Goal: Task Accomplishment & Management: Complete application form

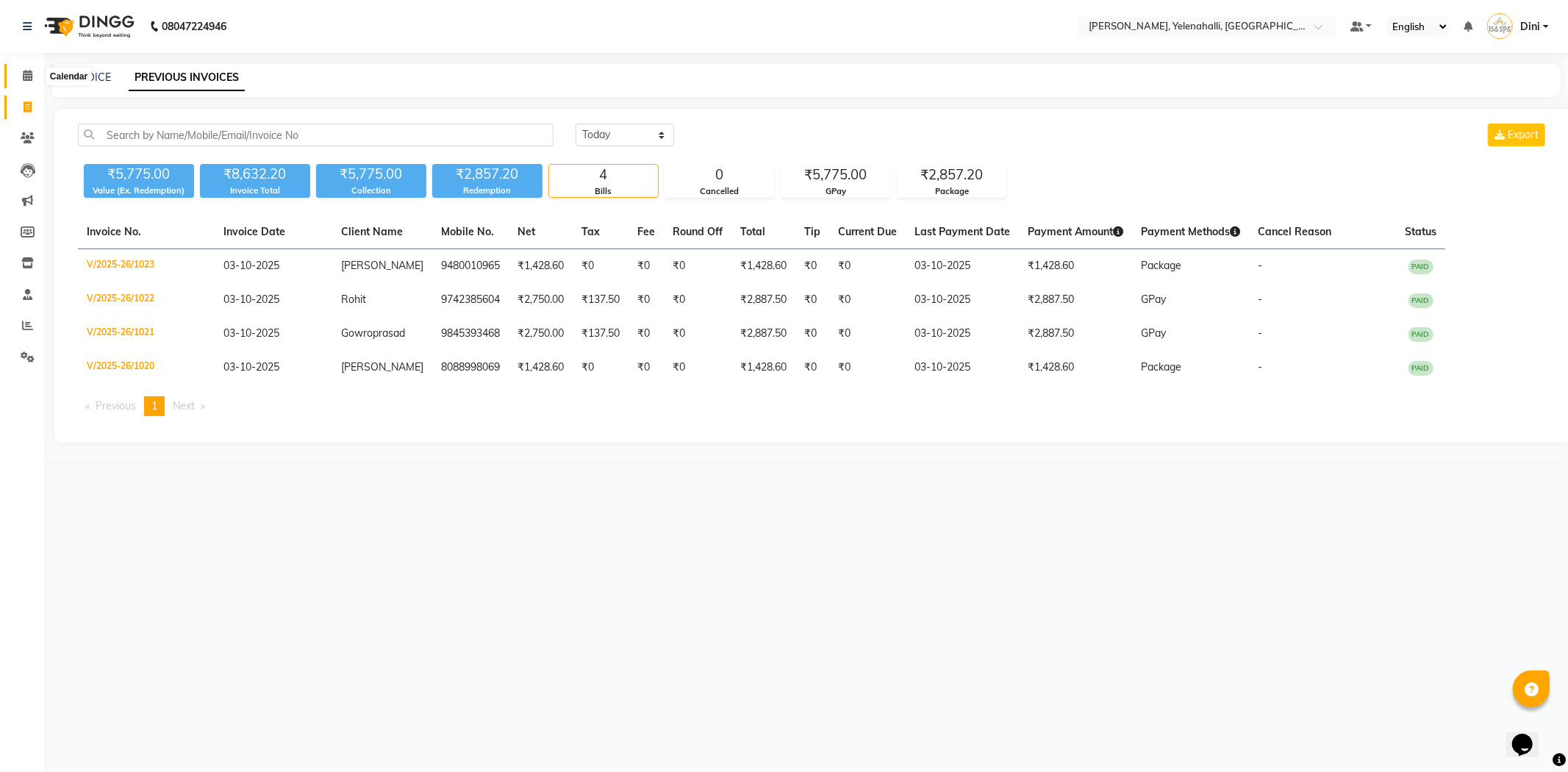
click at [24, 78] on icon at bounding box center [27, 75] width 10 height 11
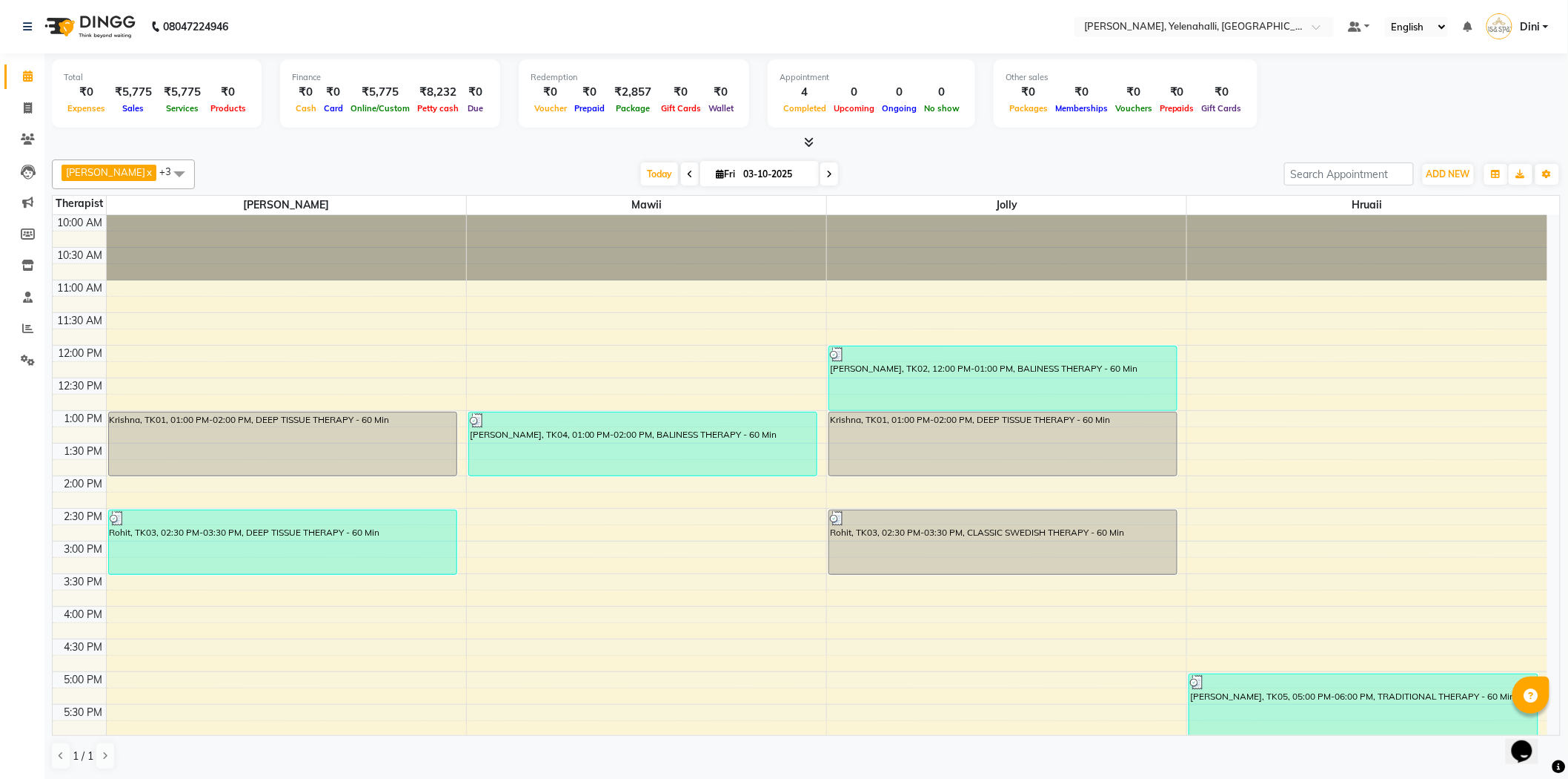
click at [821, 168] on span at bounding box center [829, 173] width 17 height 23
type input "04-10-2025"
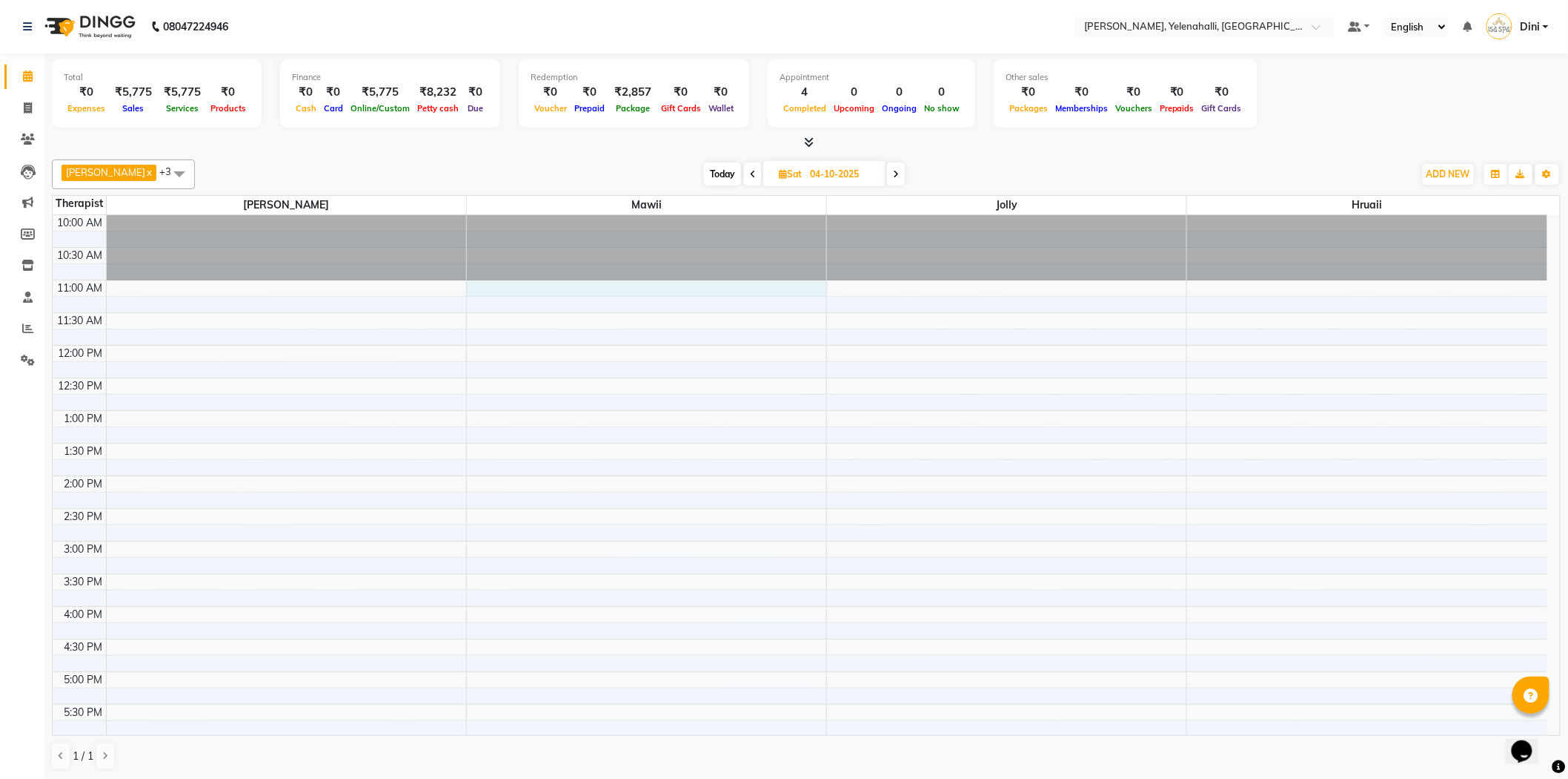
click at [487, 285] on div "10:00 AM 10:30 AM 11:00 AM 11:30 AM 12:00 PM 12:30 PM 1:00 PM 1:30 PM 2:00 PM 2…" at bounding box center [800, 573] width 1495 height 717
select select "61851"
select select "tentative"
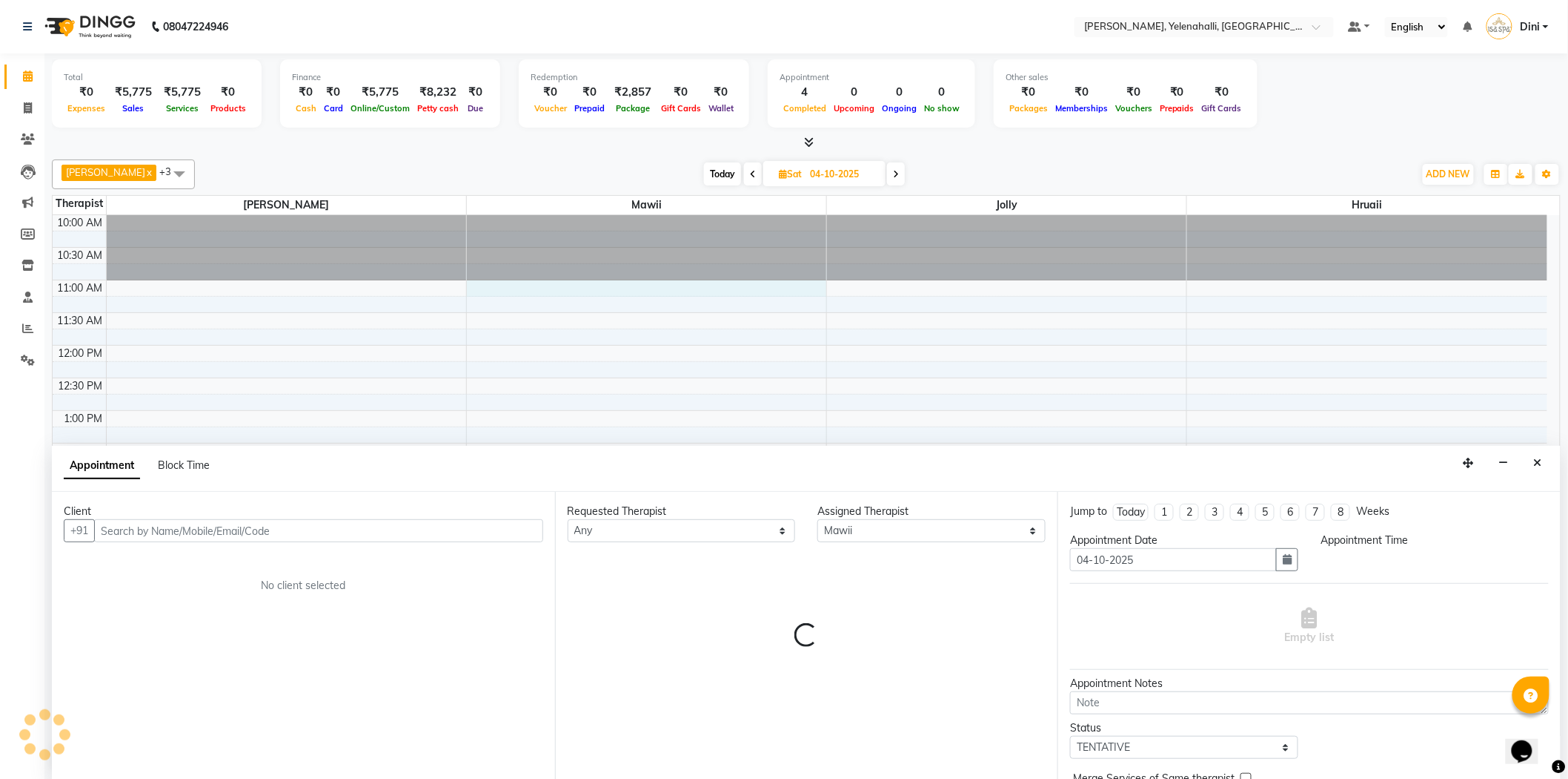
scroll to position [1, 0]
select select "660"
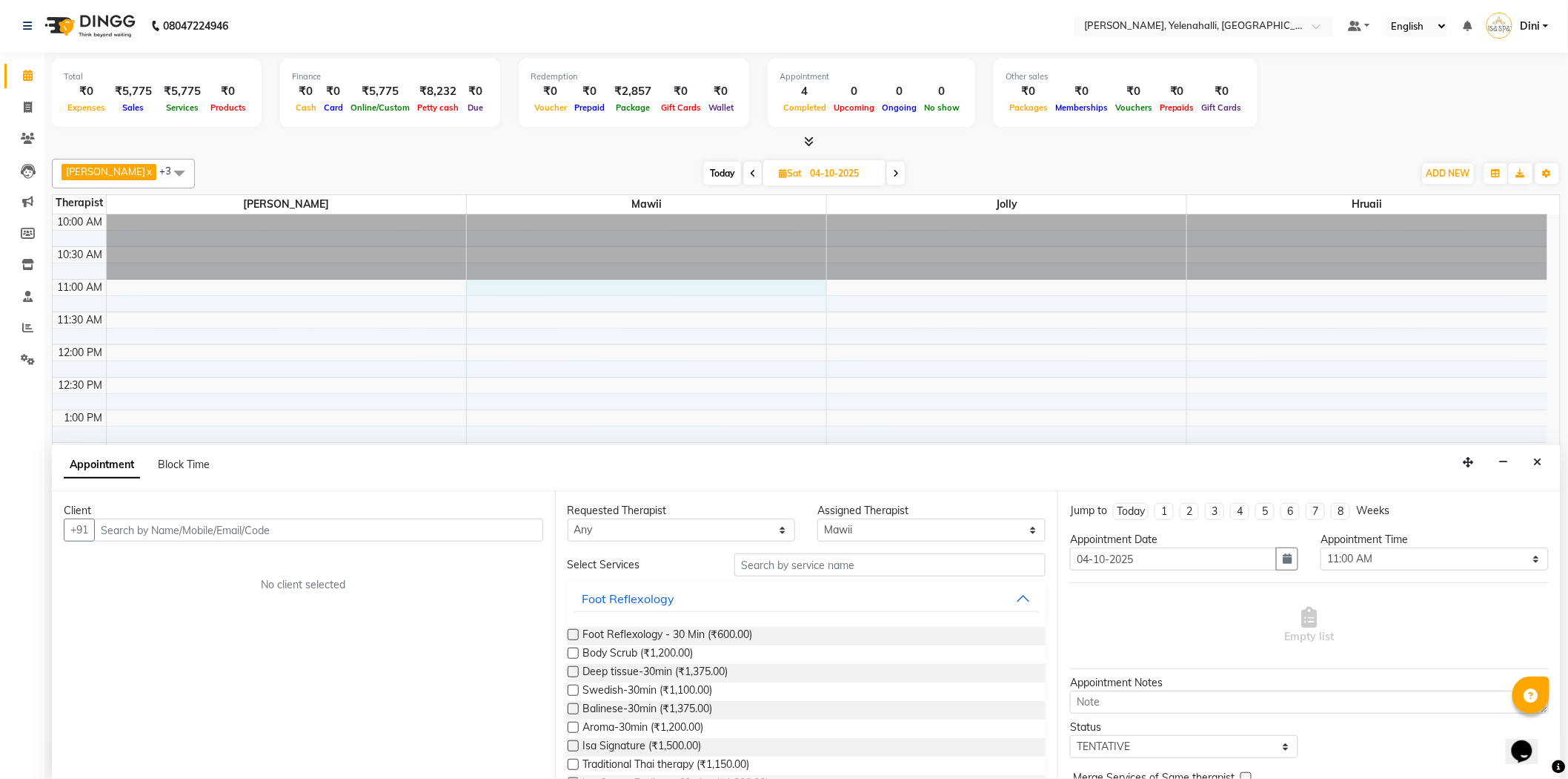
click at [568, 168] on div "[DATE] [DATE]" at bounding box center [804, 173] width 1205 height 22
click at [1535, 460] on icon "Close" at bounding box center [1538, 461] width 8 height 10
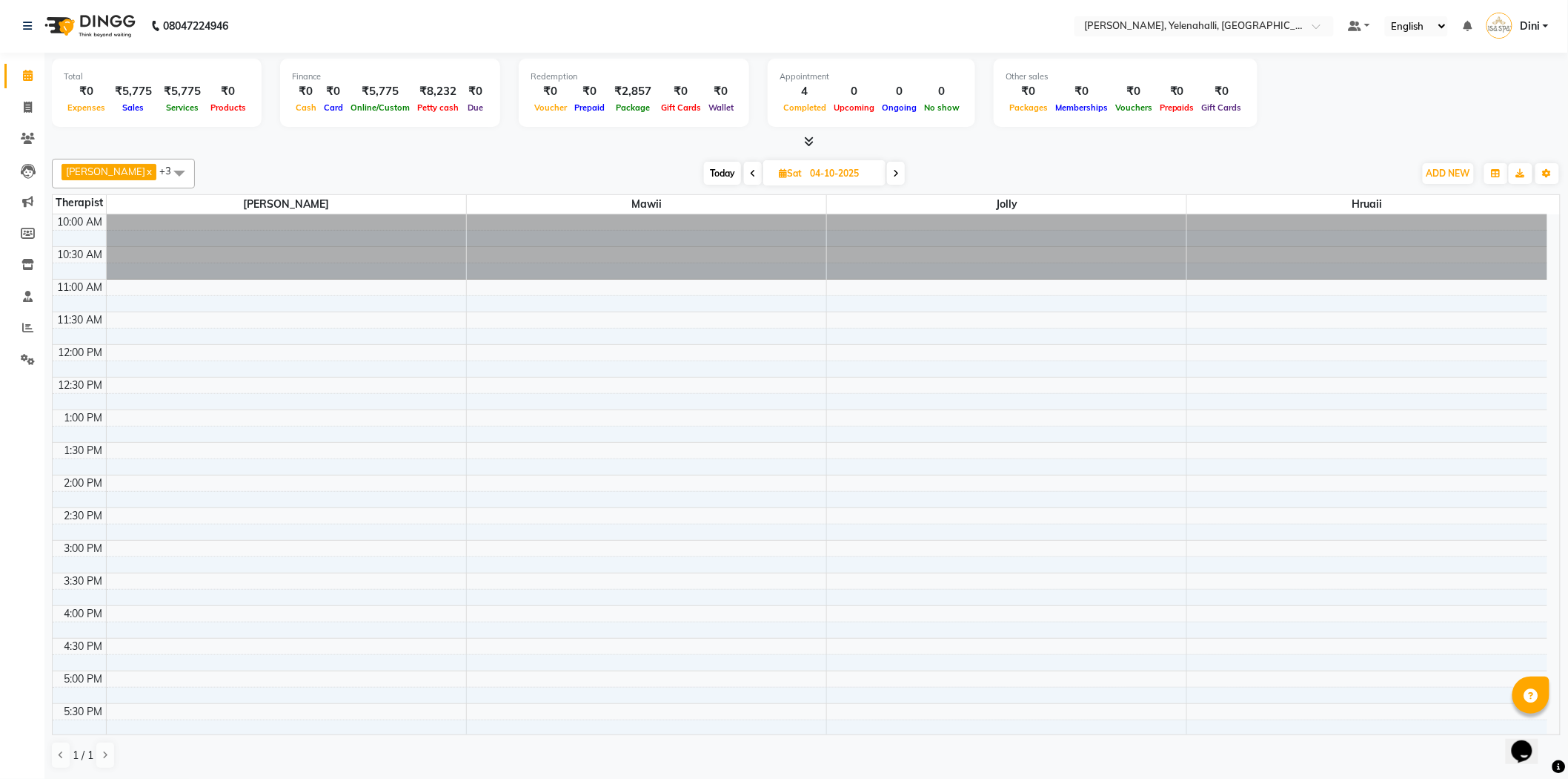
click at [200, 279] on td at bounding box center [827, 287] width 1442 height 16
click at [203, 286] on div "10:00 AM 10:30 AM 11:00 AM 11:30 AM 12:00 PM 12:30 PM 1:00 PM 1:30 PM 2:00 PM 2…" at bounding box center [800, 572] width 1495 height 717
select select "61850"
select select "tentative"
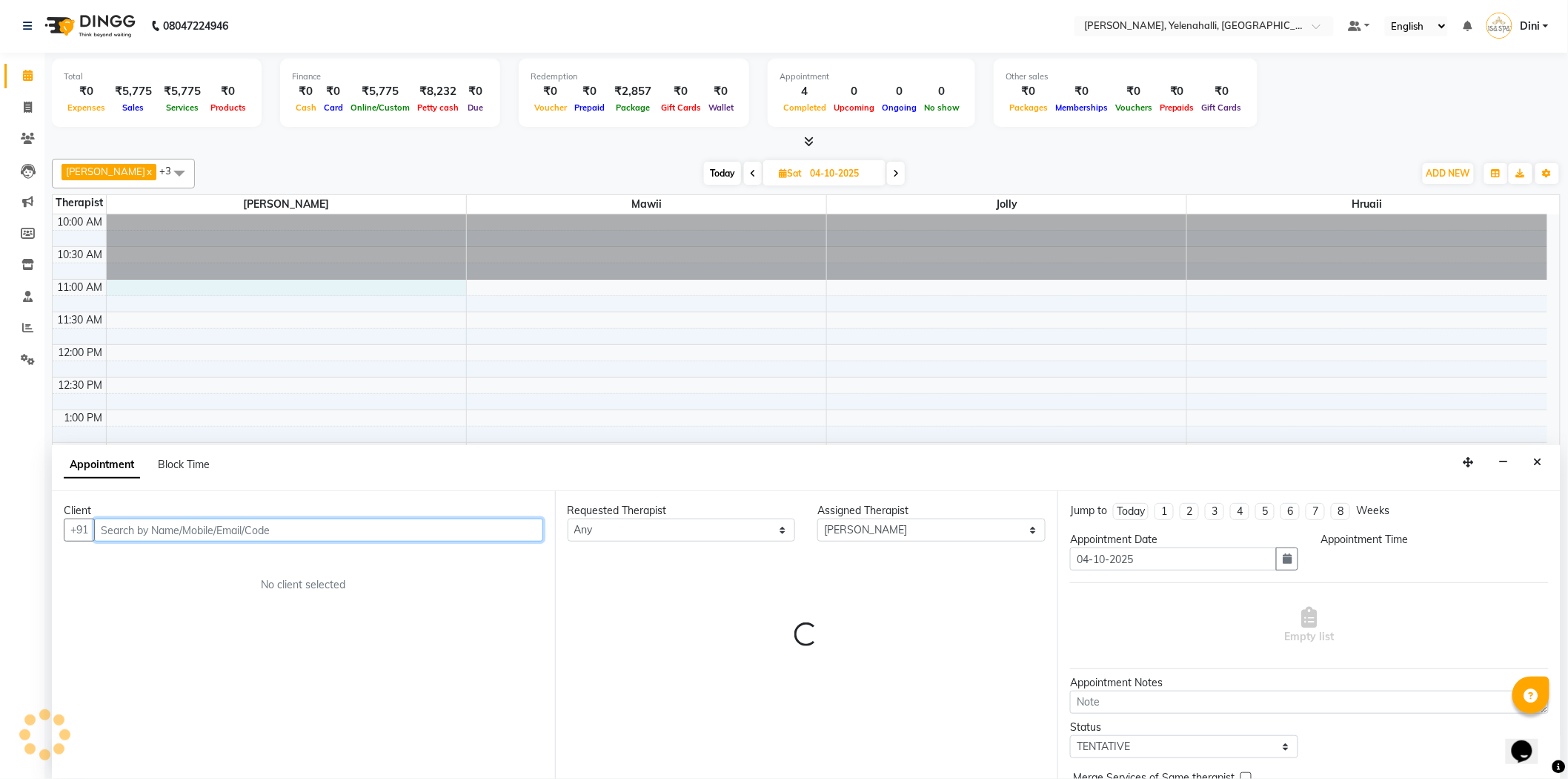
select select "660"
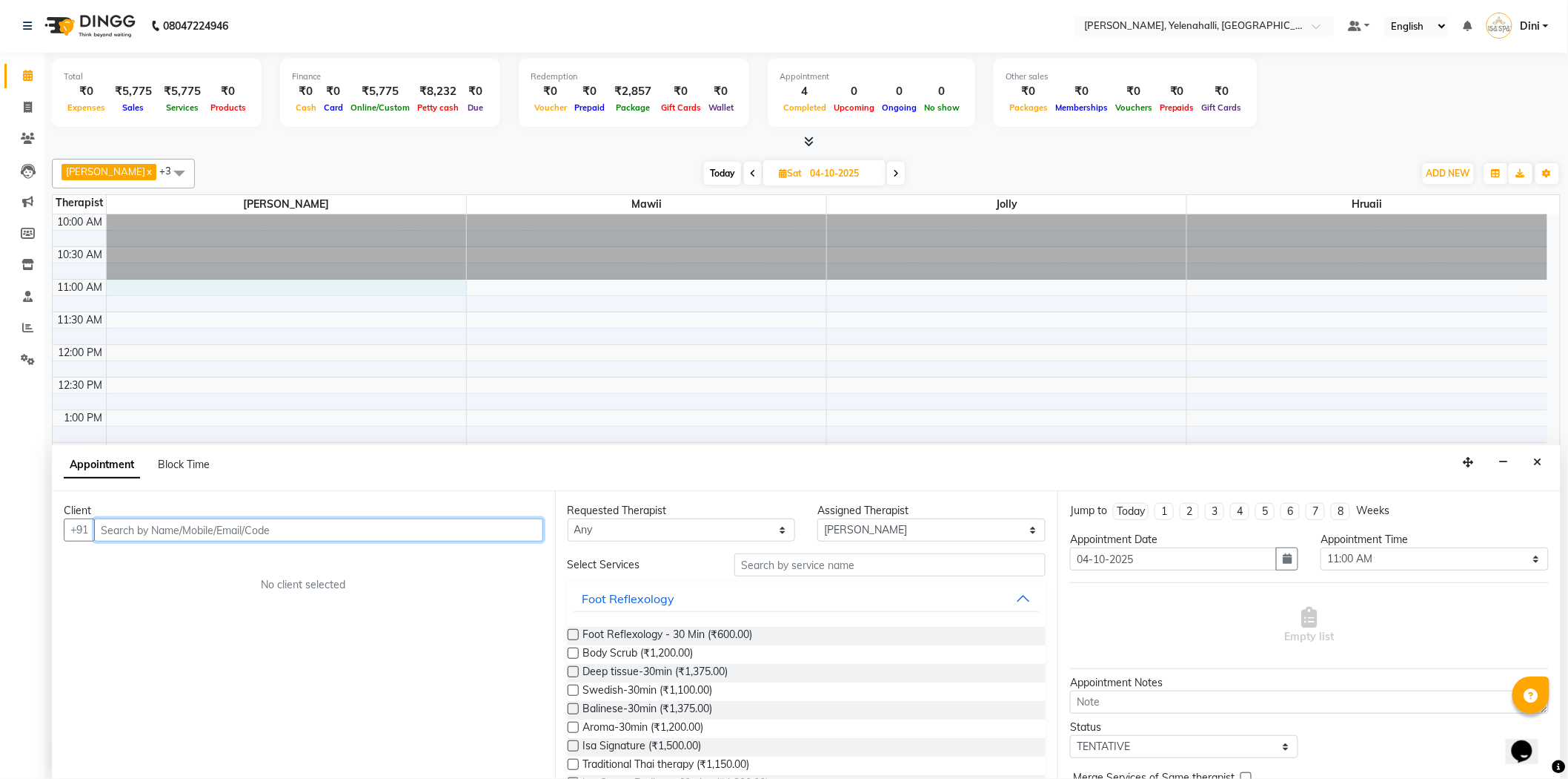
click at [120, 534] on input "text" at bounding box center [318, 529] width 449 height 23
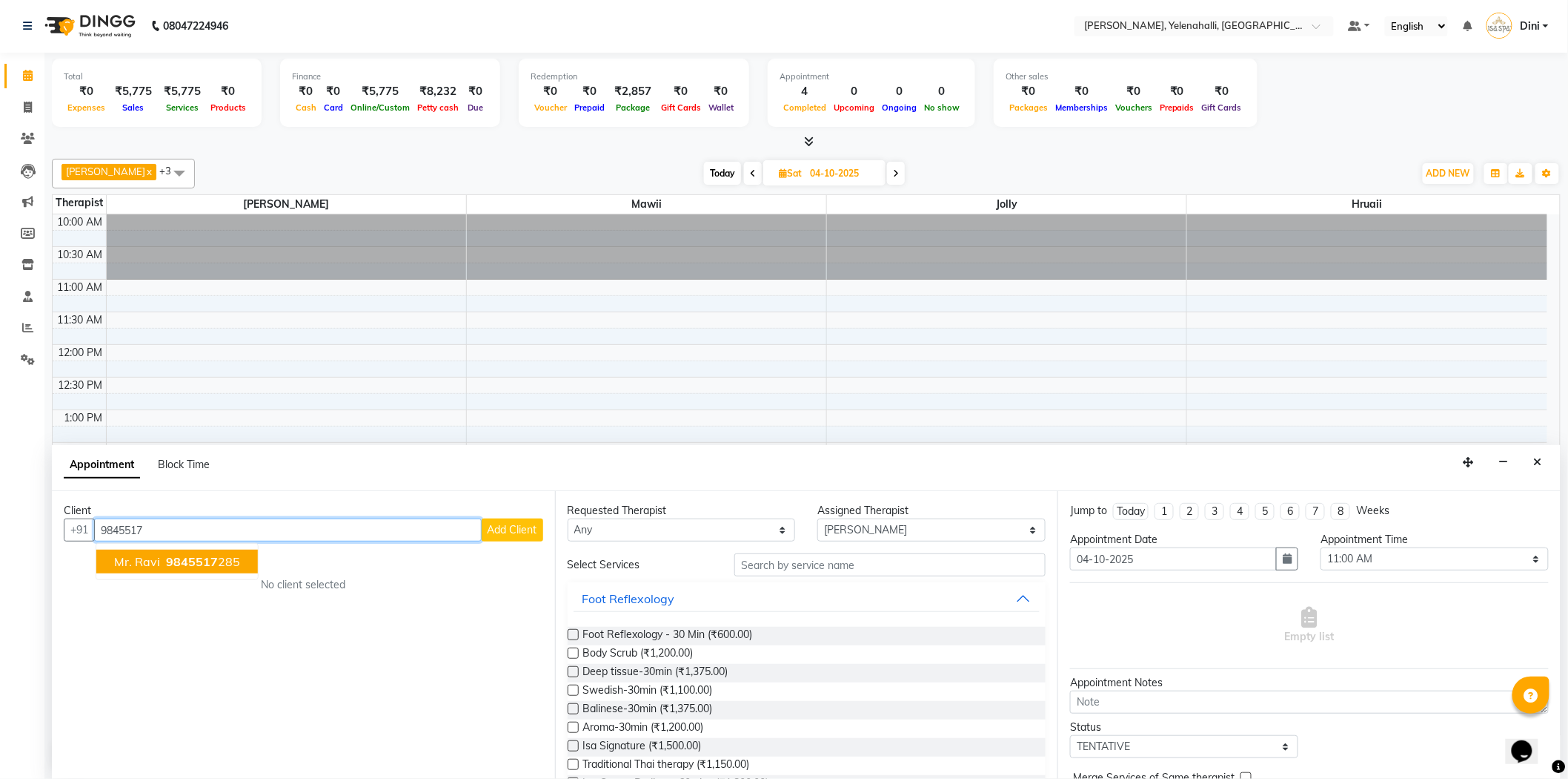
click at [188, 557] on span "9845517" at bounding box center [191, 561] width 52 height 15
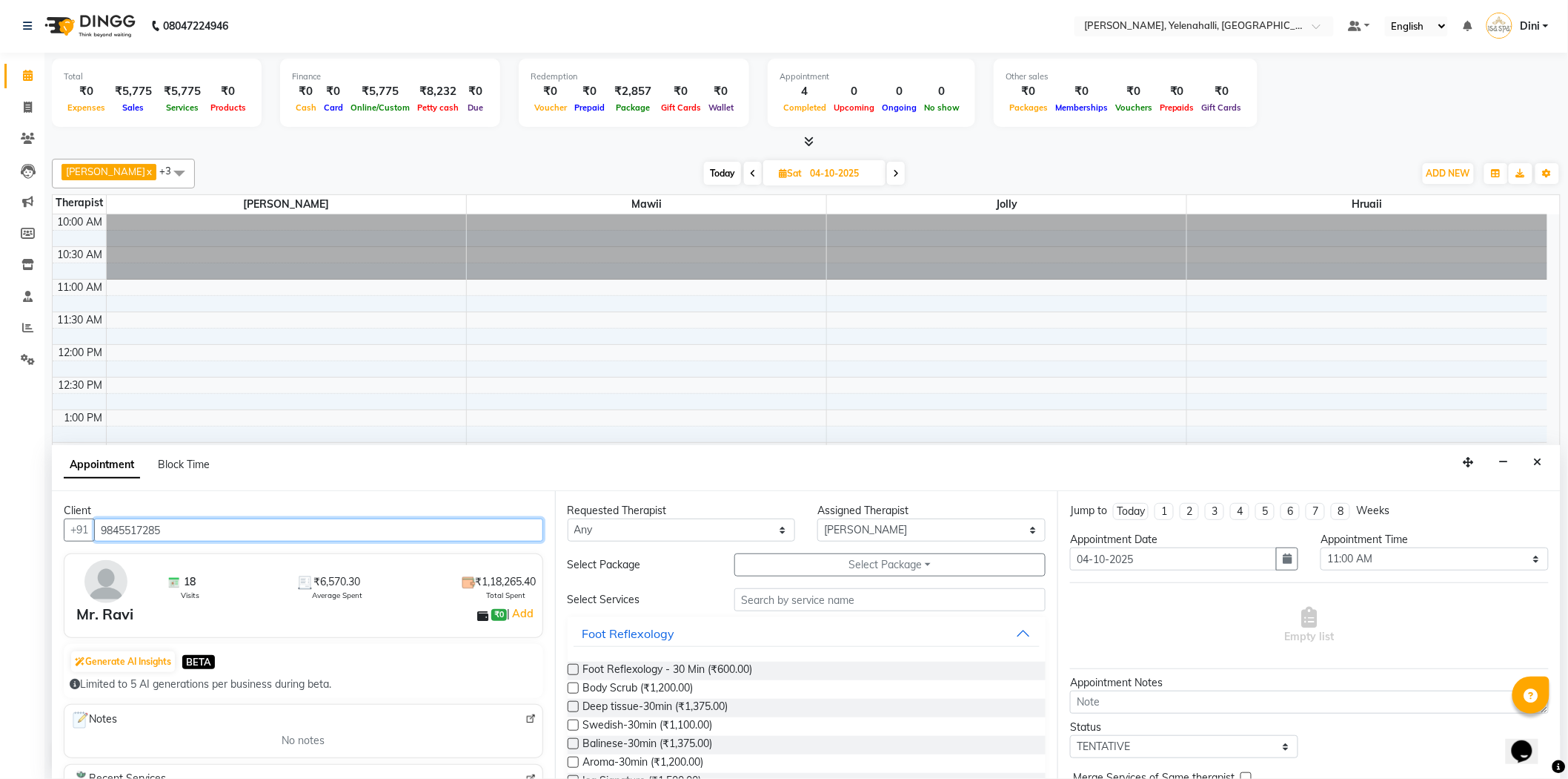
type input "9845517285"
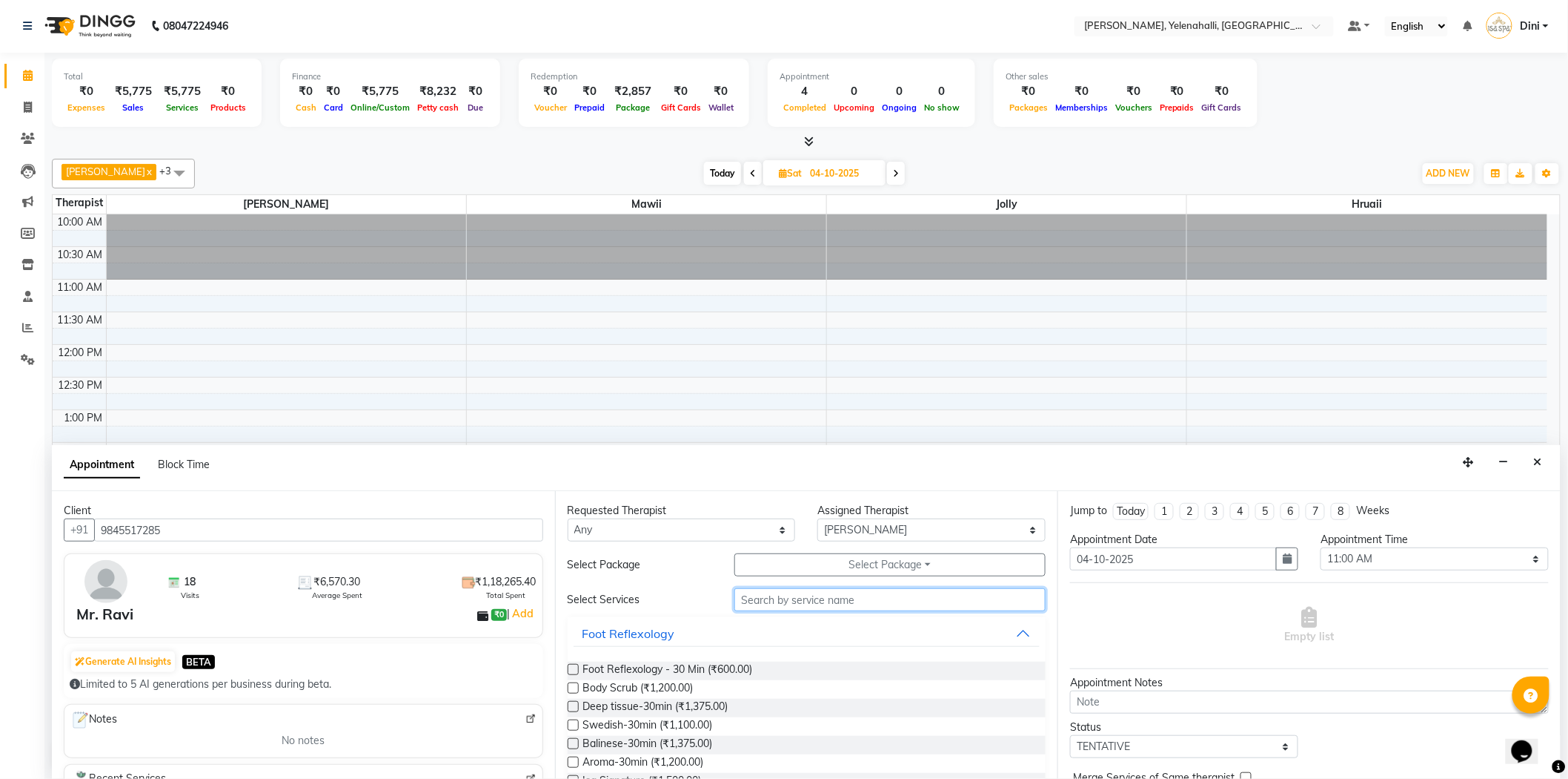
click at [759, 598] on input "text" at bounding box center [890, 599] width 311 height 23
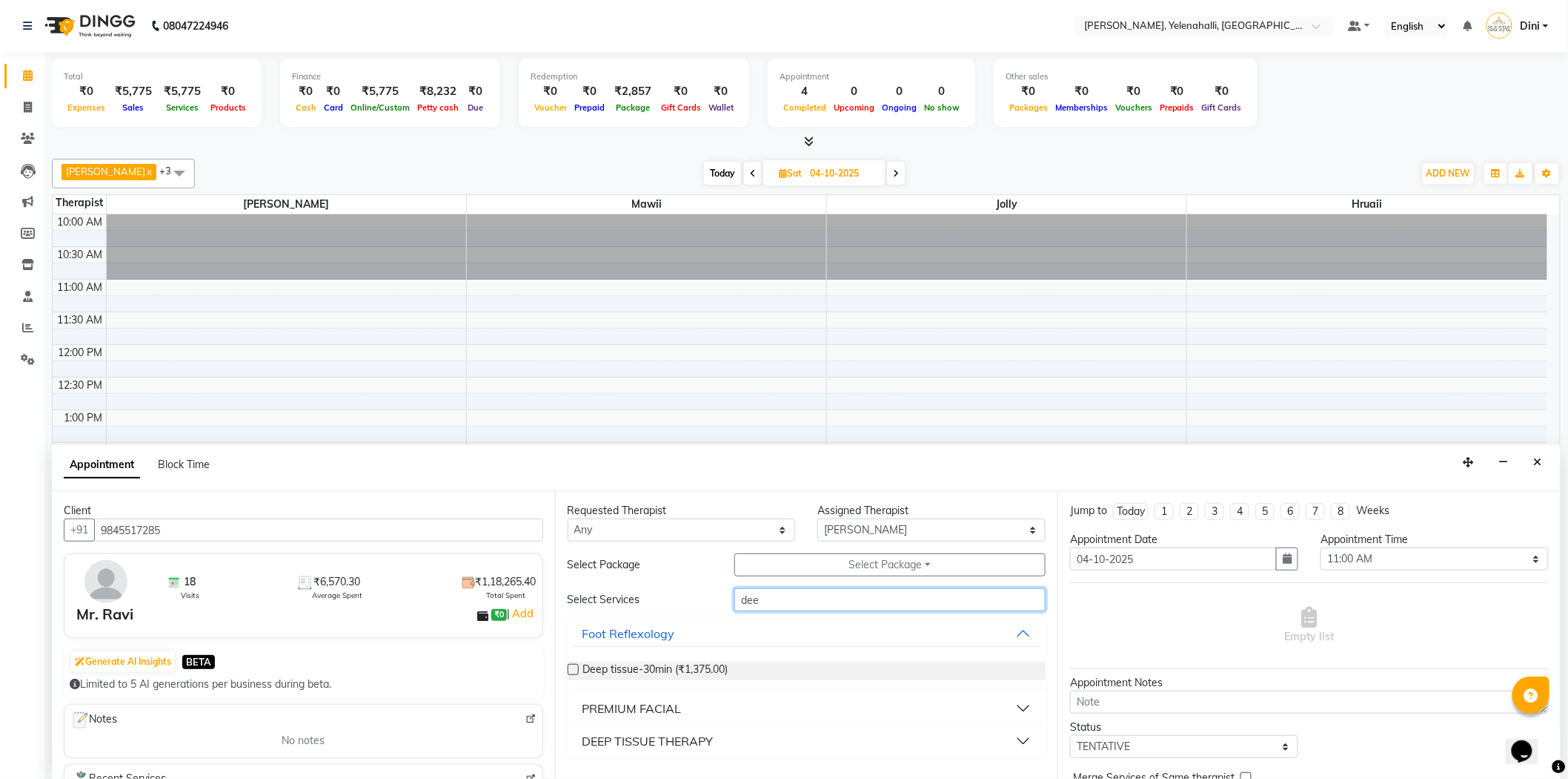
type input "dee"
click at [681, 732] on div "DEEP TISSUE THERAPY" at bounding box center [648, 741] width 131 height 17
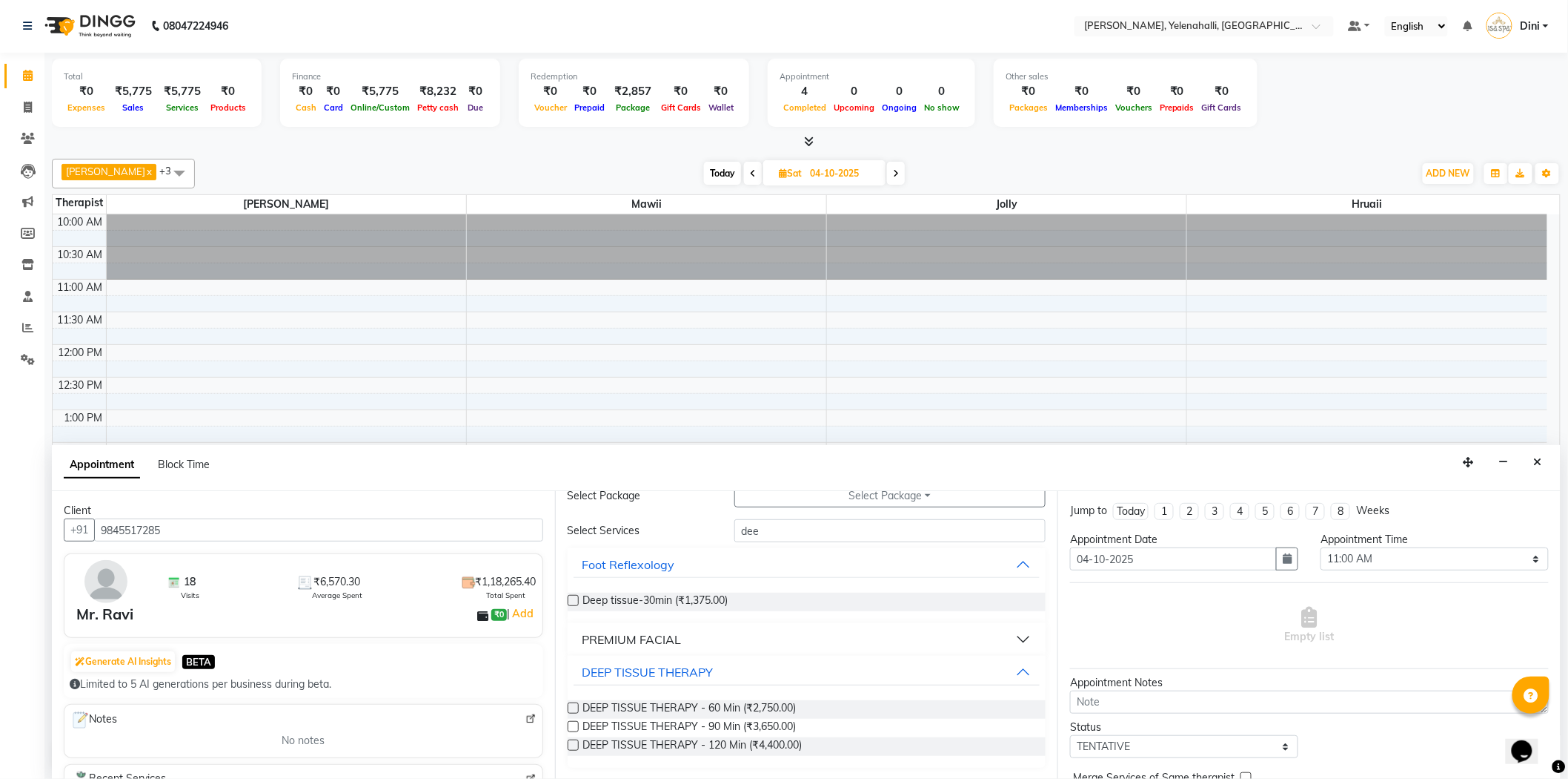
click at [573, 702] on label at bounding box center [574, 708] width 11 height 11
click at [573, 705] on input "checkbox" at bounding box center [573, 709] width 10 height 10
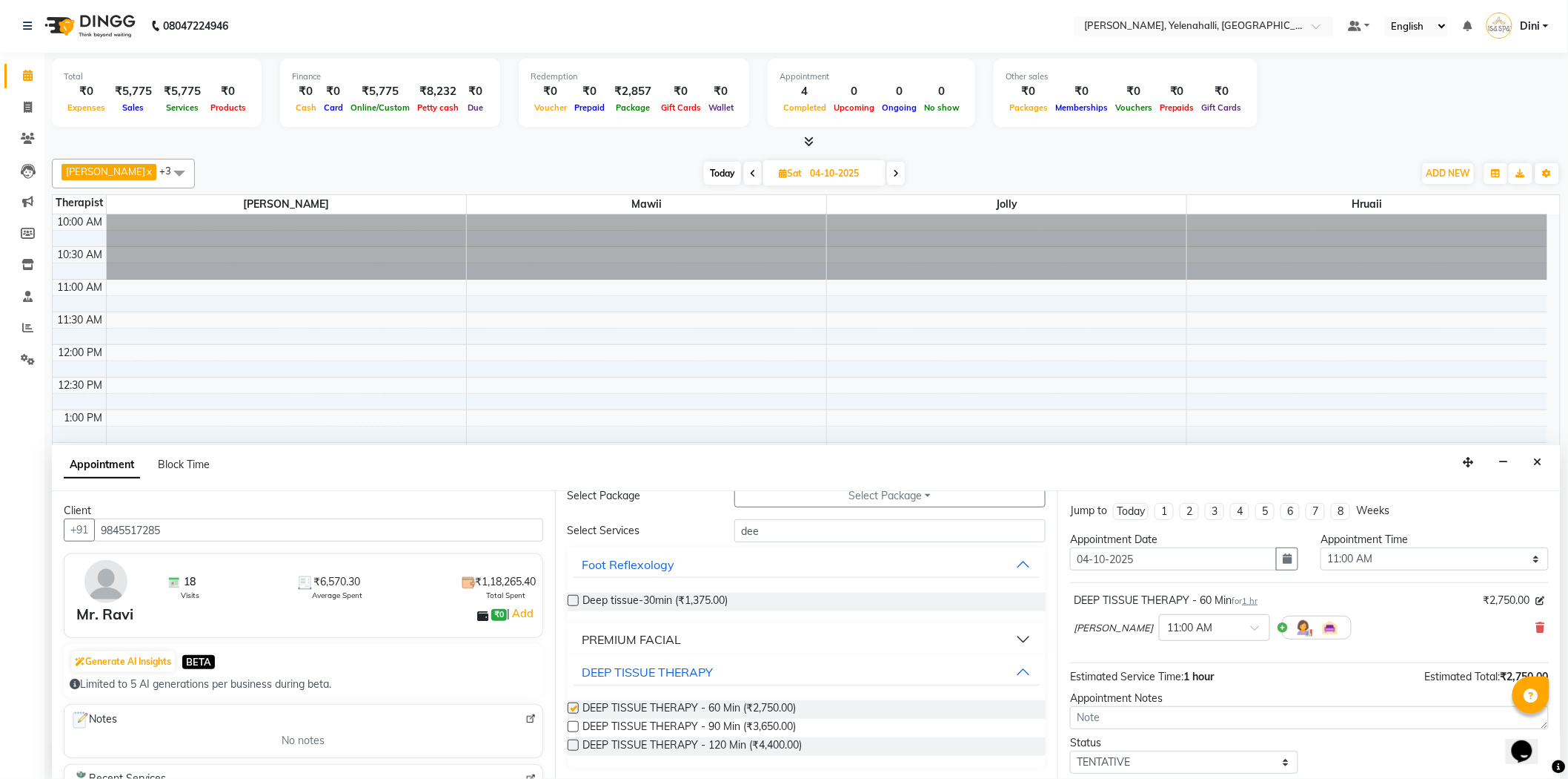
checkbox input "false"
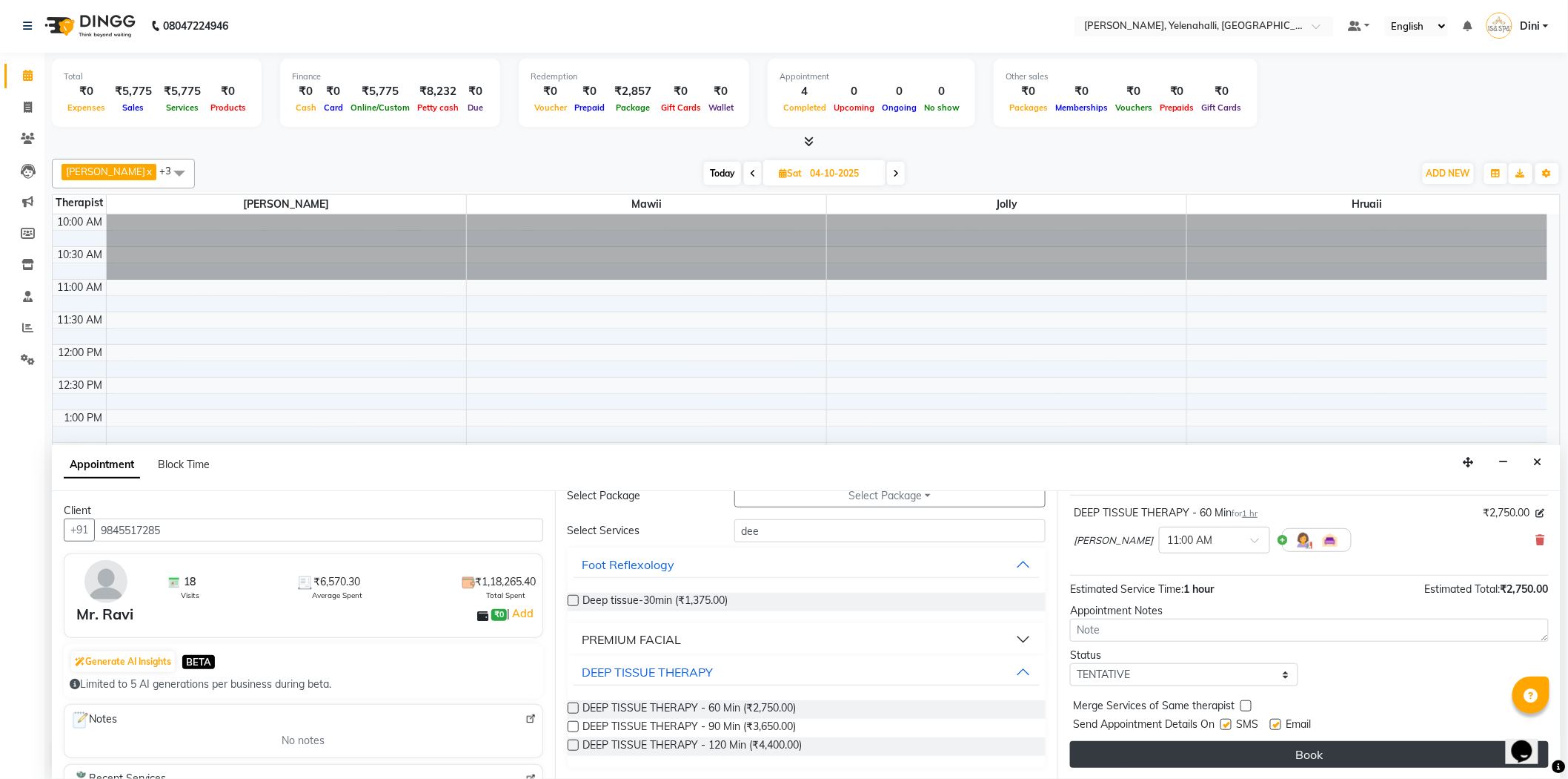
click at [1161, 755] on button "Book" at bounding box center [1309, 753] width 478 height 27
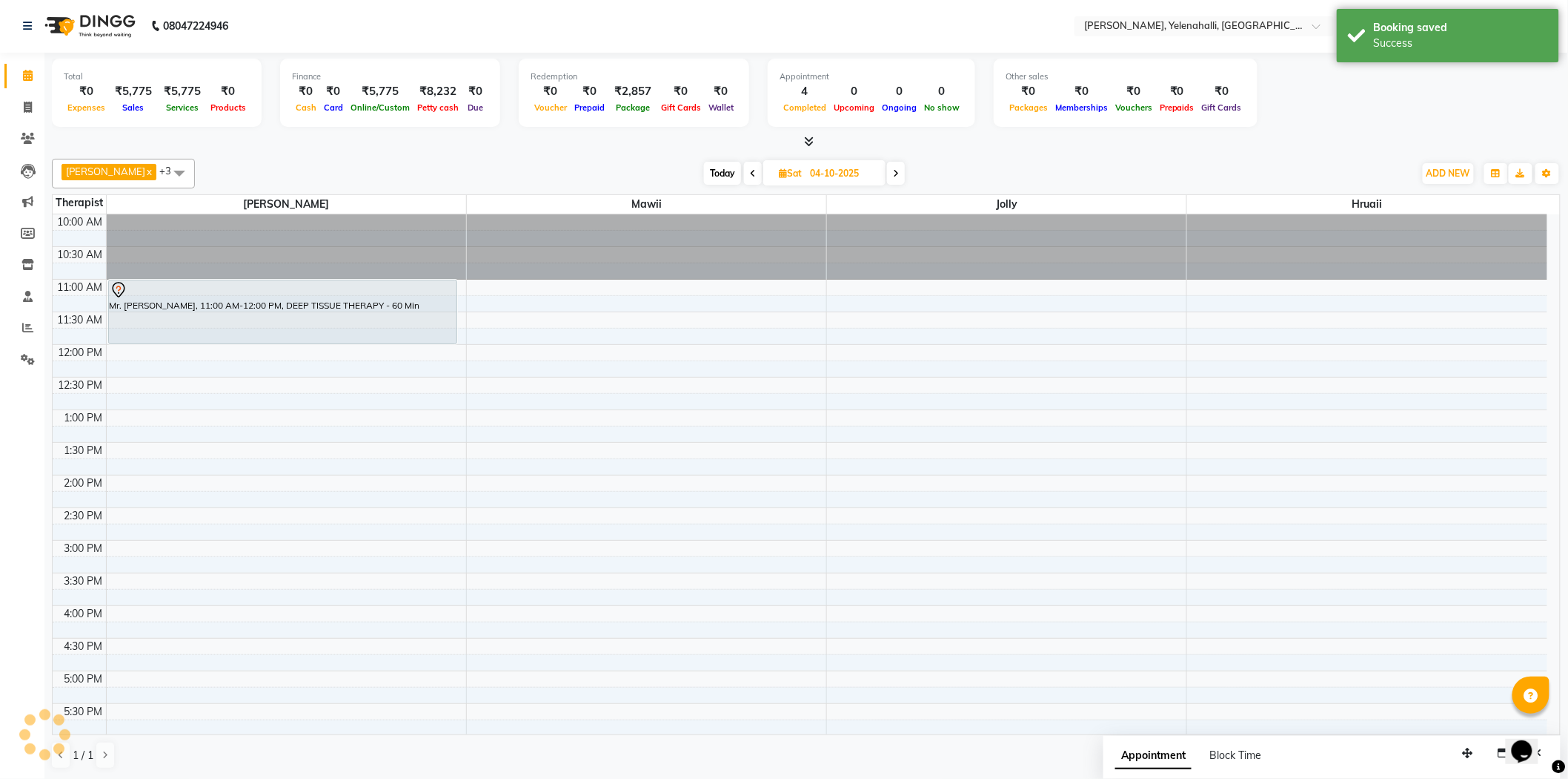
scroll to position [0, 0]
